Goal: Communication & Community: Answer question/provide support

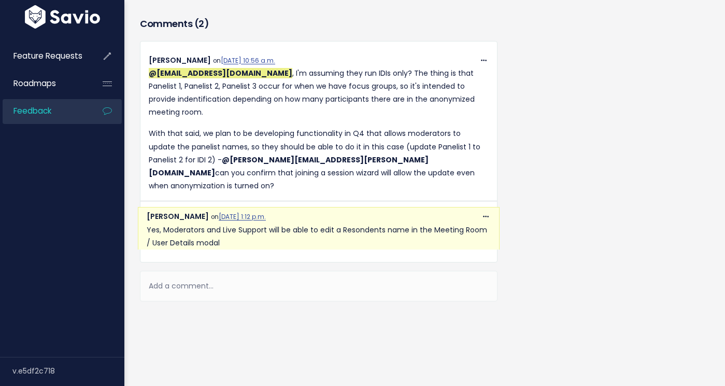
scroll to position [480, 0]
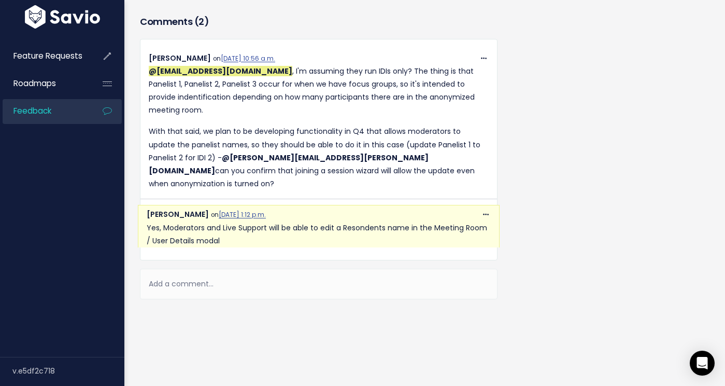
click at [218, 271] on div "Add a comment..." at bounding box center [319, 284] width 358 height 31
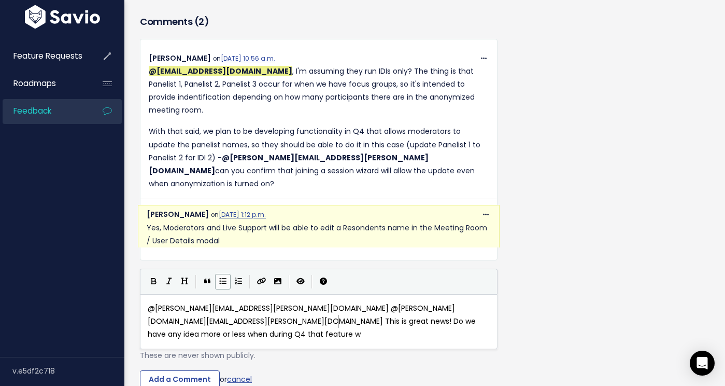
scroll to position [14, 0]
type textarea "@[PERSON_NAME][EMAIL_ADDRESS][PERSON_NAME][DOMAIN_NAME] @[PERSON_NAME][DOMAIN_N…"
type textarea "Not only Masls"
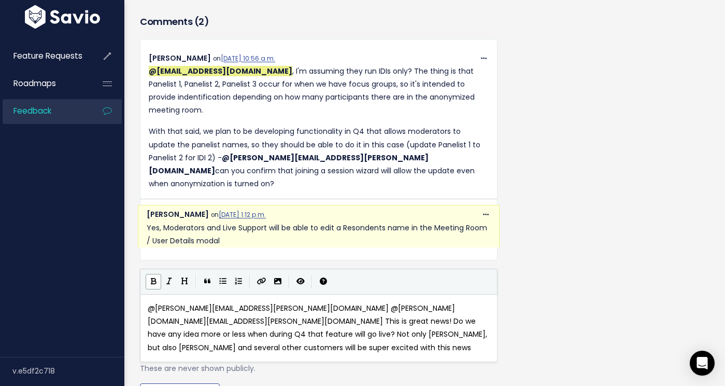
scroll to position [521, 0]
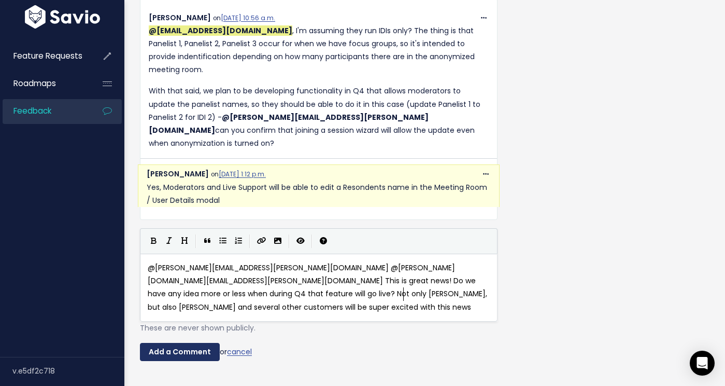
type textarea "ansky, but also [PERSON_NAME] and several other customers will be super excited…"
click at [161, 343] on input "Add a Comment" at bounding box center [180, 352] width 80 height 19
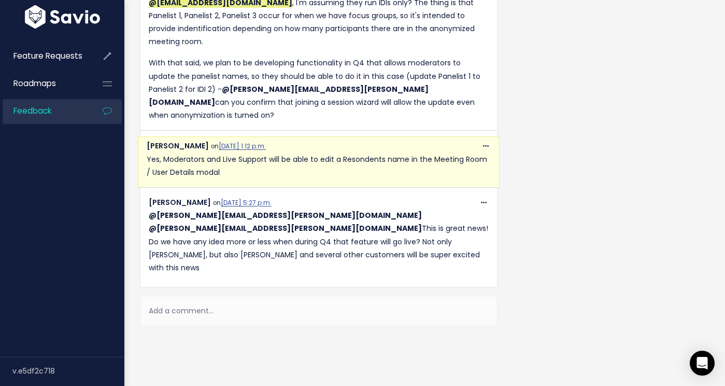
scroll to position [549, 0]
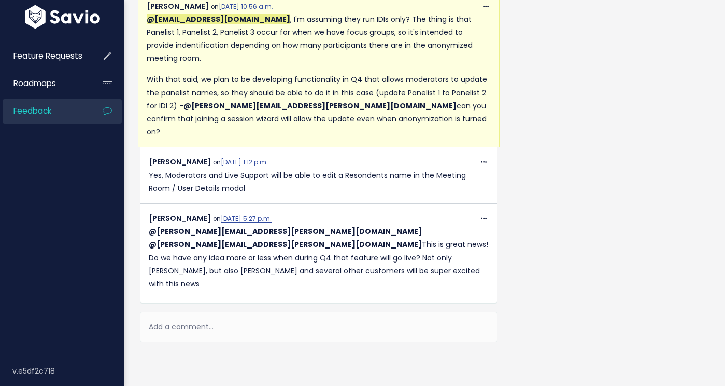
scroll to position [542, 0]
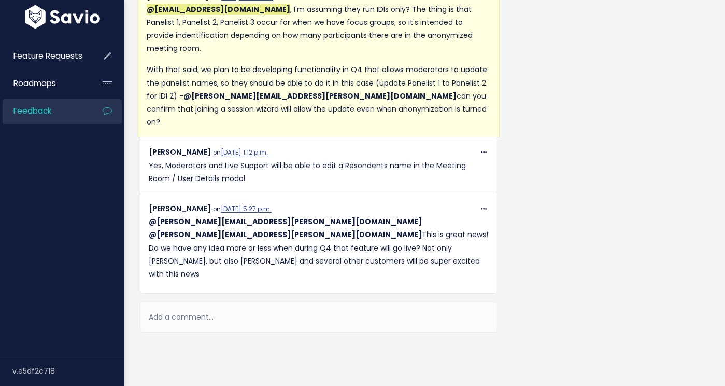
click at [190, 302] on div "Add a comment..." at bounding box center [319, 317] width 358 height 31
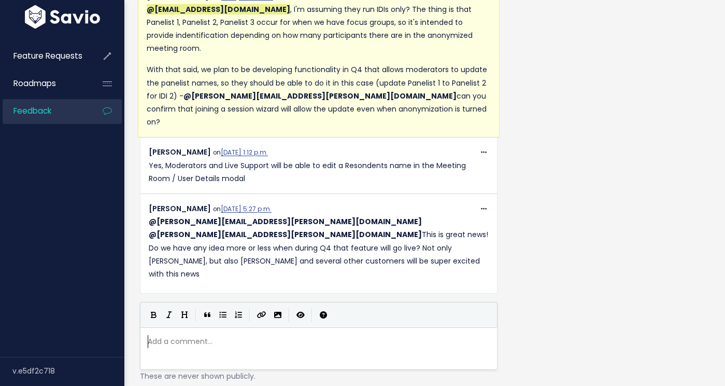
scroll to position [4, 0]
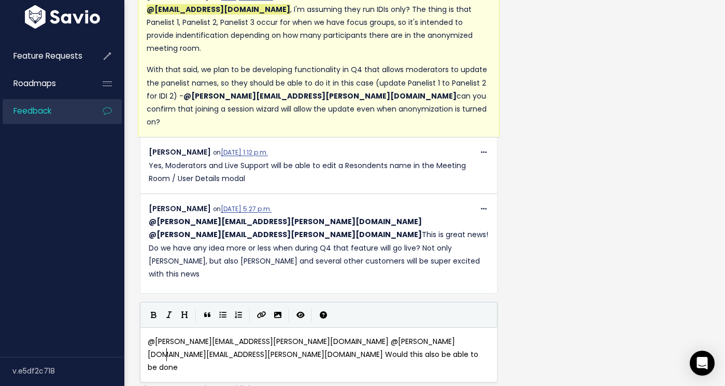
type textarea "@[PERSON_NAME][EMAIL_ADDRESS][PERSON_NAME][DOMAIN_NAME] @[PERSON_NAME][DOMAIN_N…"
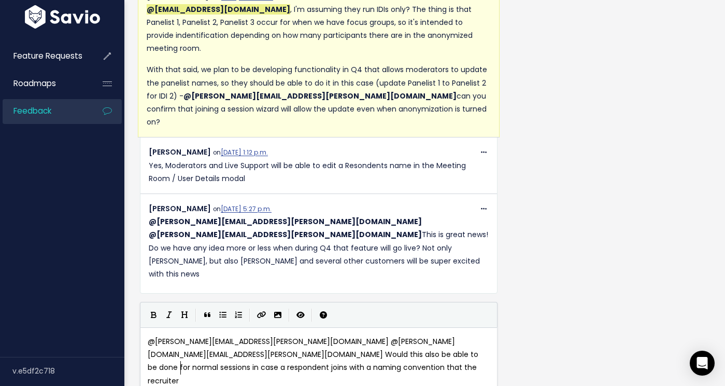
scroll to position [4, 329]
type textarea "for normal sessions in case a respondent joins with a naming convention that th…"
click at [359, 336] on span "@[PERSON_NAME][EMAIL_ADDRESS][PERSON_NAME][DOMAIN_NAME] @[PERSON_NAME][DOMAIN_N…" at bounding box center [314, 361] width 333 height 50
type textarea "different"
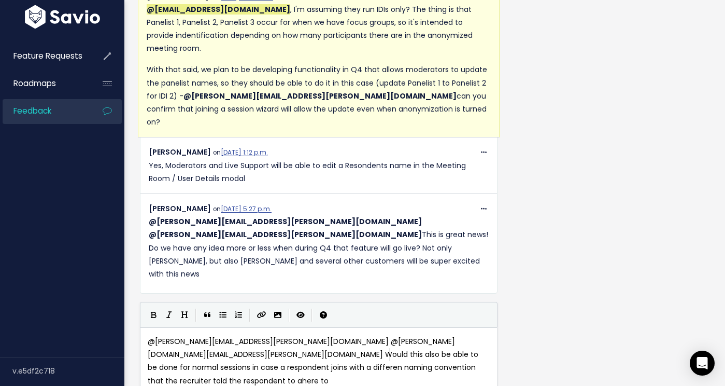
scroll to position [4, 32]
click at [473, 336] on span "@[PERSON_NAME][EMAIL_ADDRESS][PERSON_NAME][DOMAIN_NAME] @[PERSON_NAME][DOMAIN_N…" at bounding box center [314, 361] width 333 height 50
type textarea "ta"
type textarea "han"
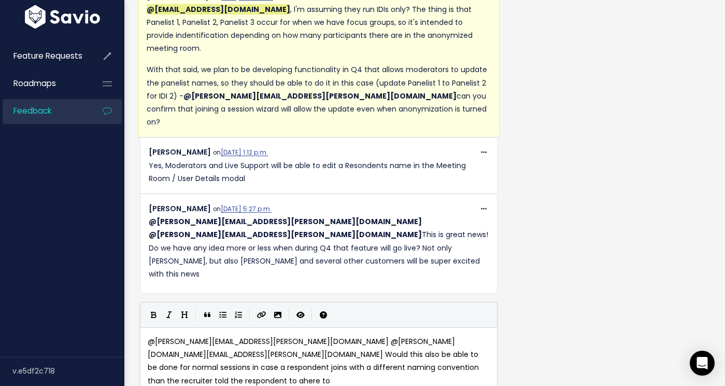
click at [355, 335] on pre "@[PERSON_NAME][EMAIL_ADDRESS][PERSON_NAME][DOMAIN_NAME] @[PERSON_NAME][DOMAIN_N…" at bounding box center [319, 361] width 346 height 52
type textarea "? If"
